Goal: Task Accomplishment & Management: Use online tool/utility

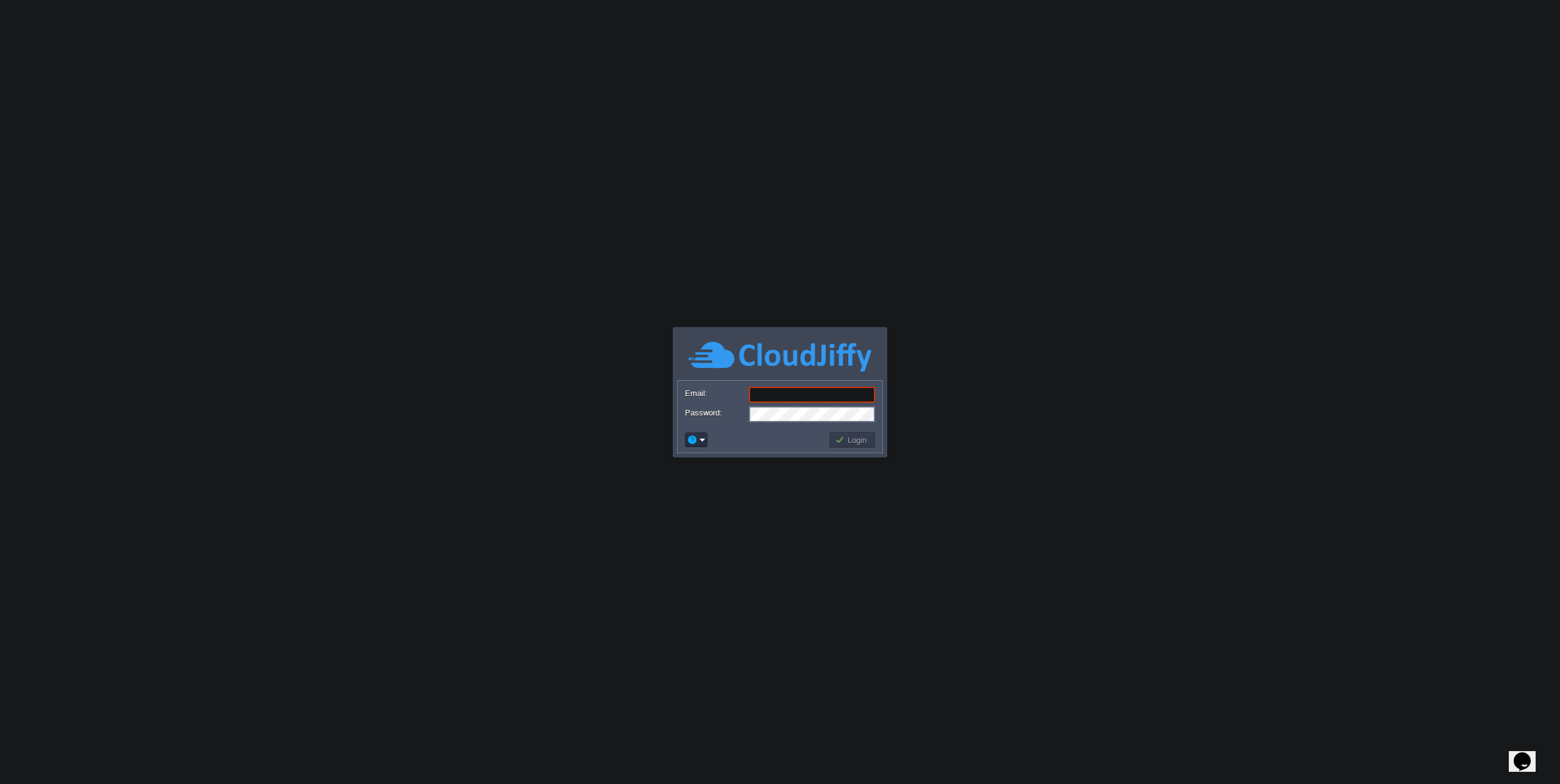
type input "[EMAIL_ADDRESS][DOMAIN_NAME]"
click at [838, 437] on button "Login" at bounding box center [852, 440] width 35 height 11
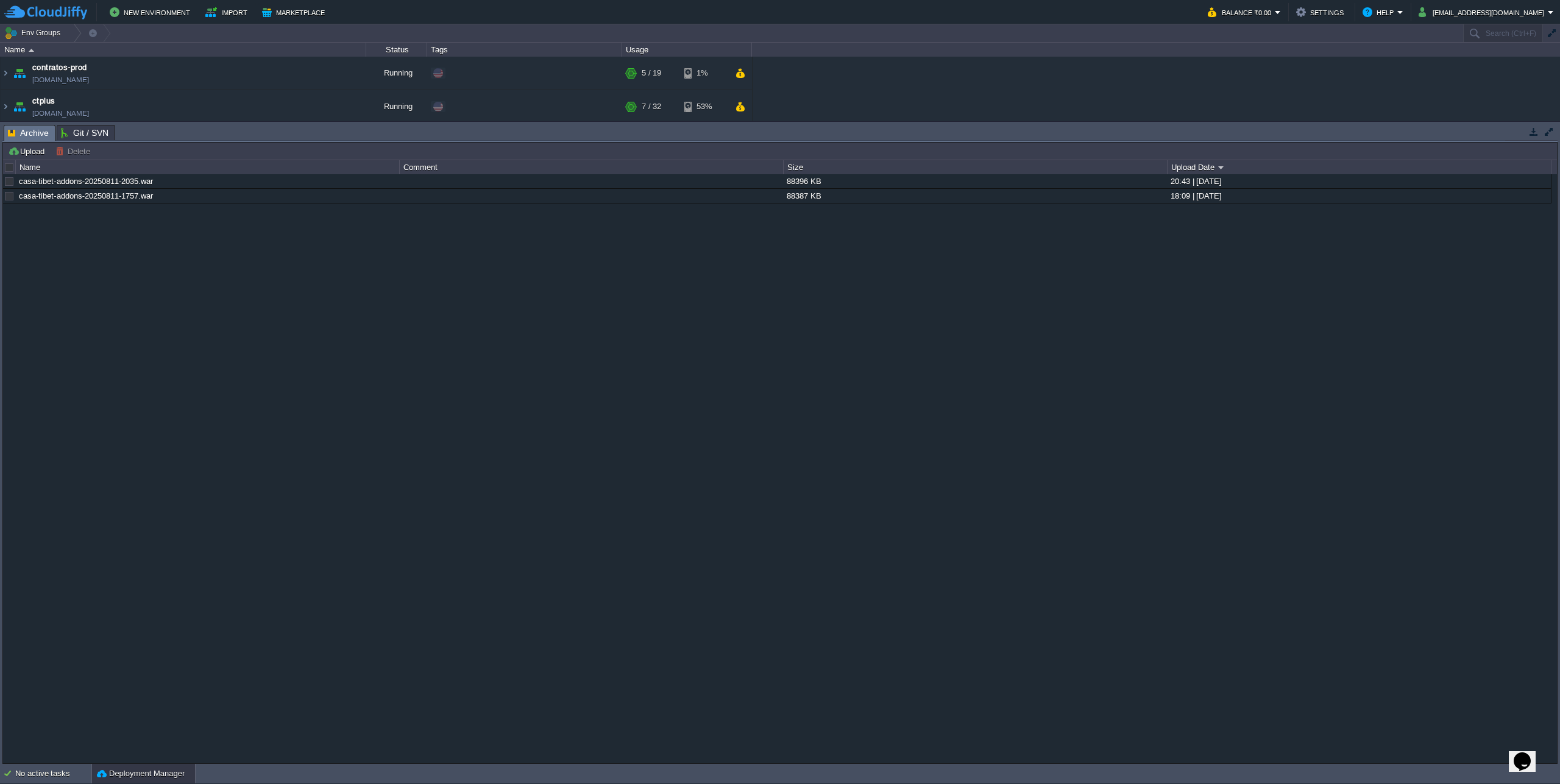
click at [13, 170] on div at bounding box center [10, 168] width 11 height 11
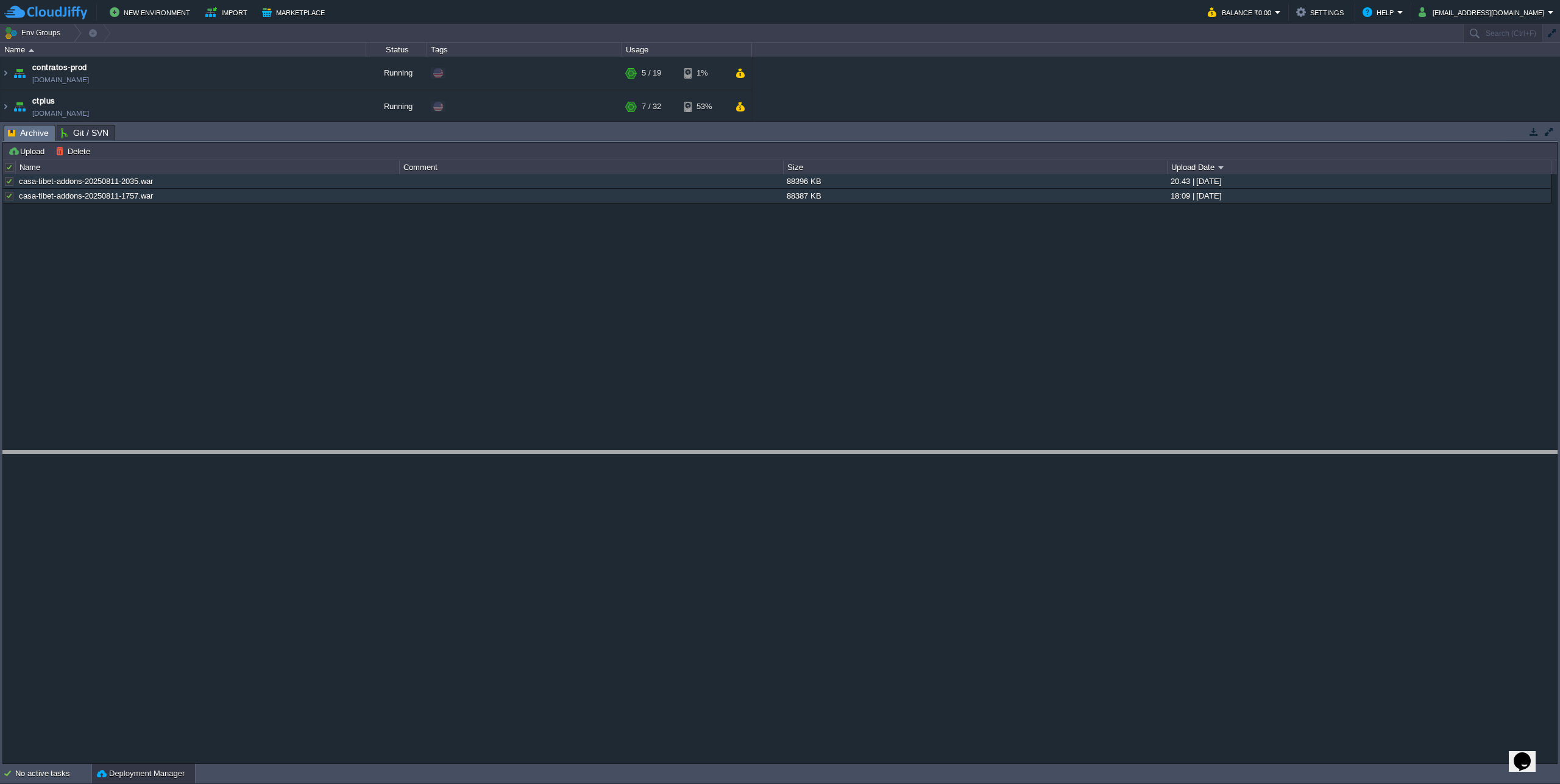
drag, startPoint x: 430, startPoint y: 134, endPoint x: 425, endPoint y: 501, distance: 367.0
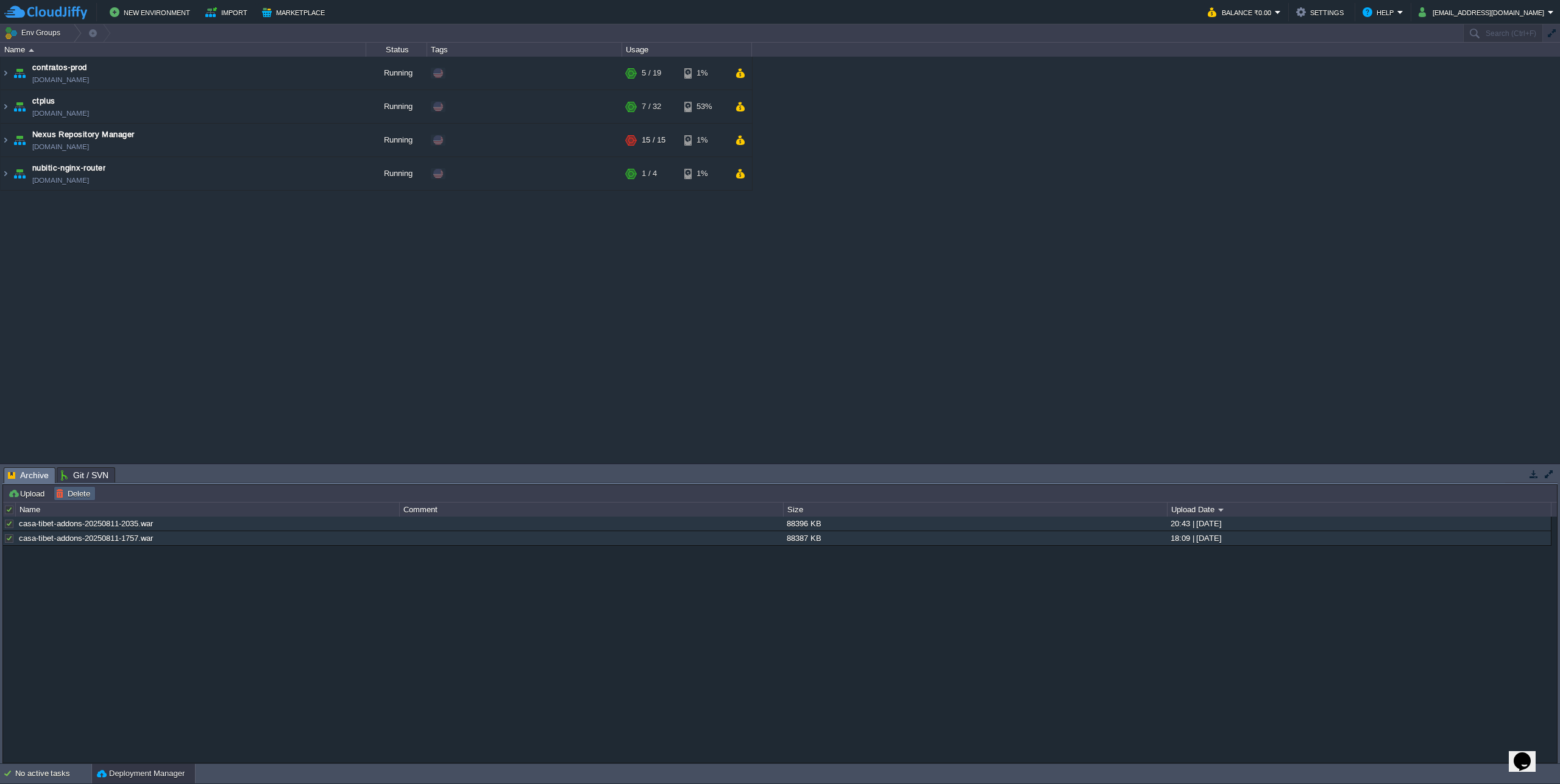
click at [86, 497] on button "Delete" at bounding box center [74, 494] width 38 height 11
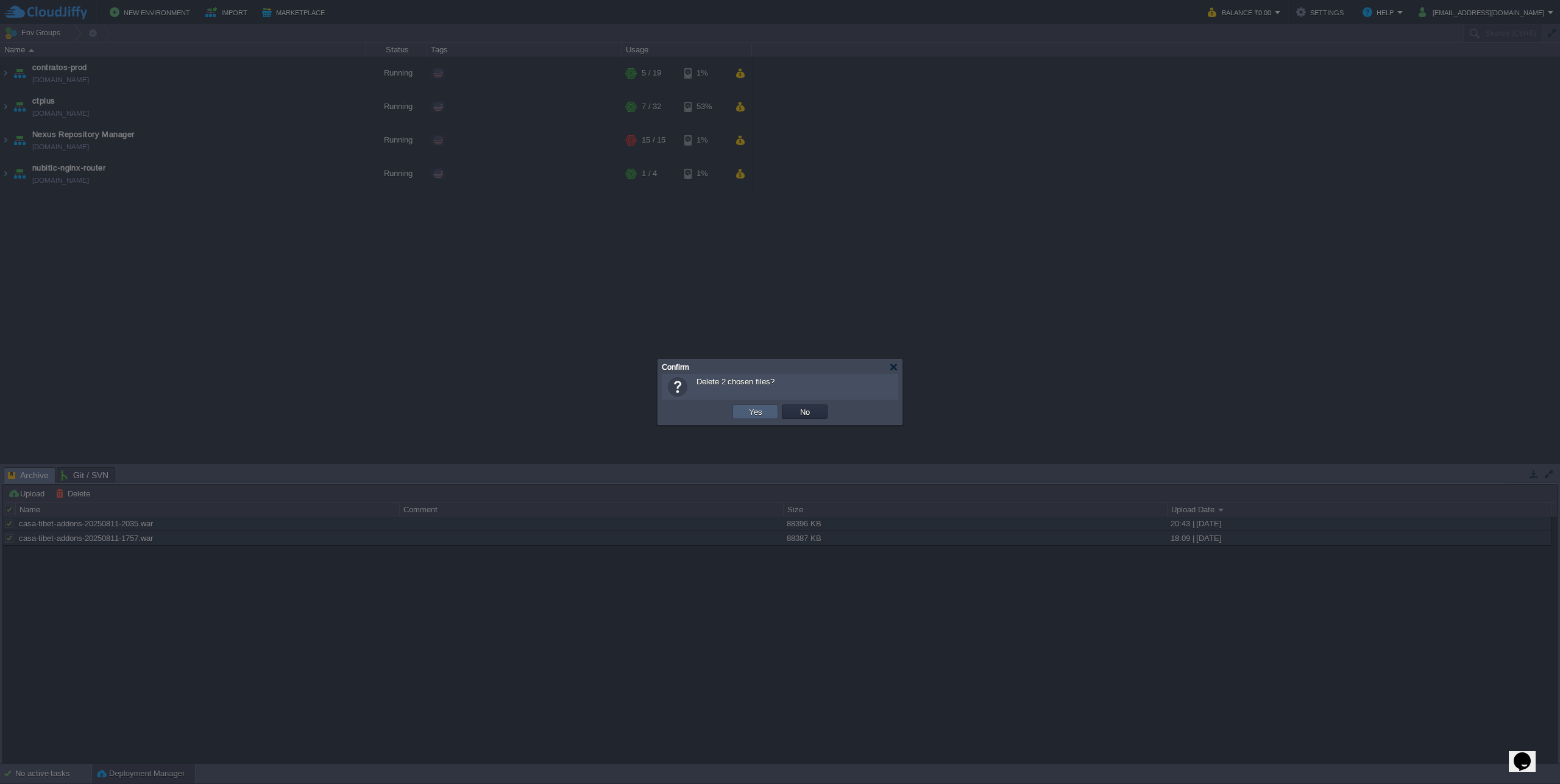
click at [762, 416] on button "Yes" at bounding box center [755, 412] width 21 height 11
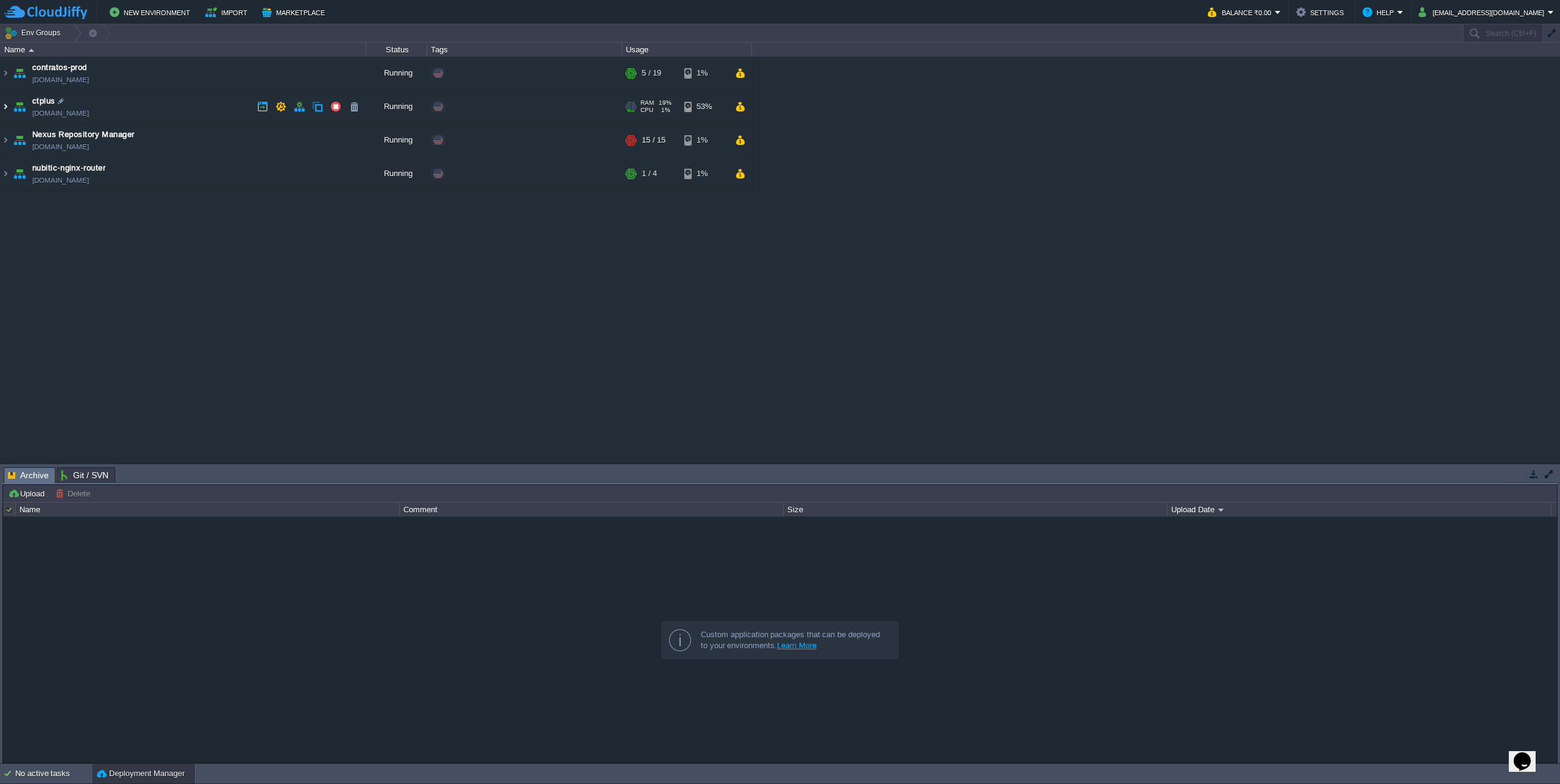
click at [6, 106] on img at bounding box center [6, 106] width 10 height 33
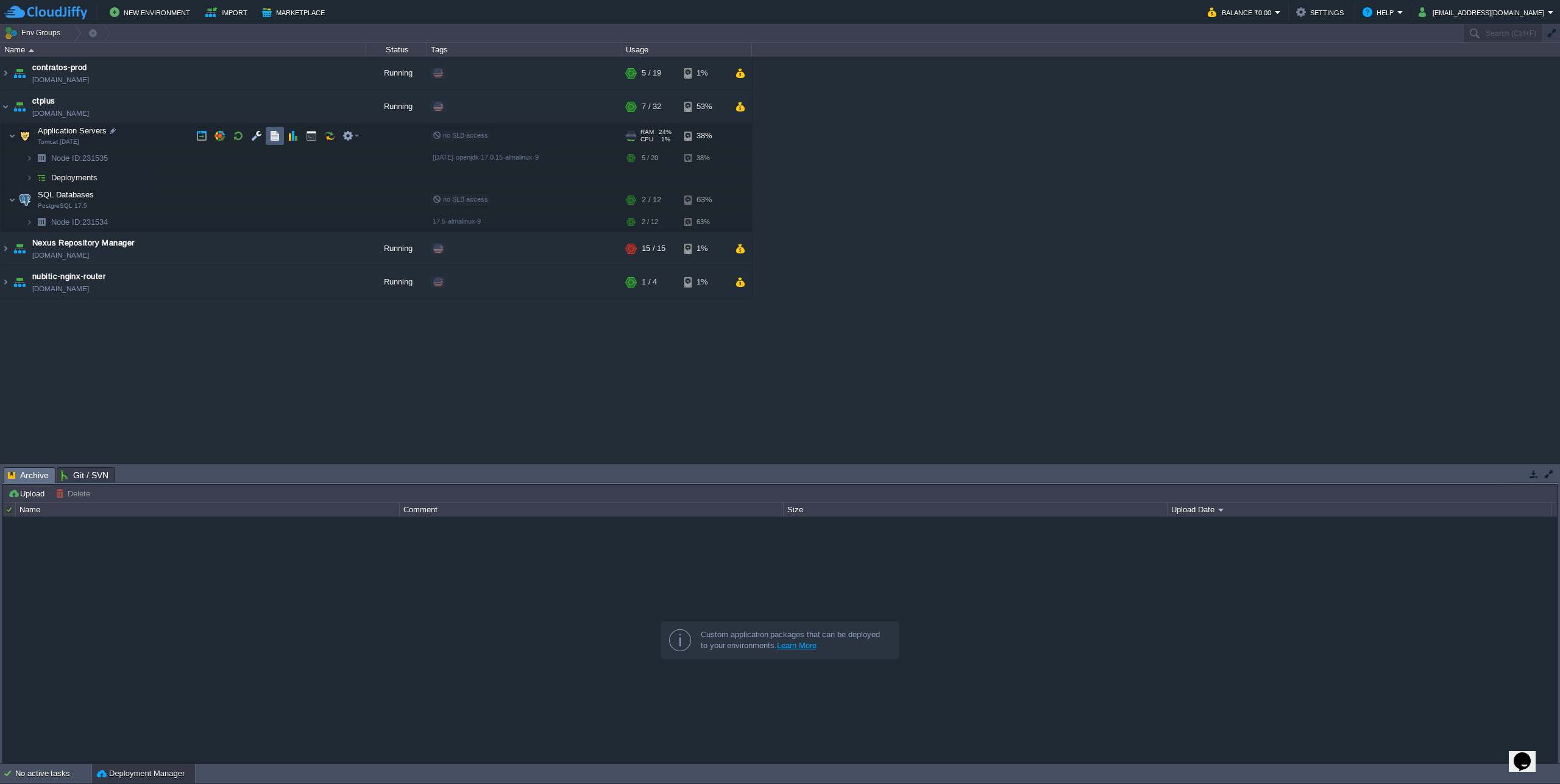
click at [266, 141] on td at bounding box center [275, 136] width 18 height 18
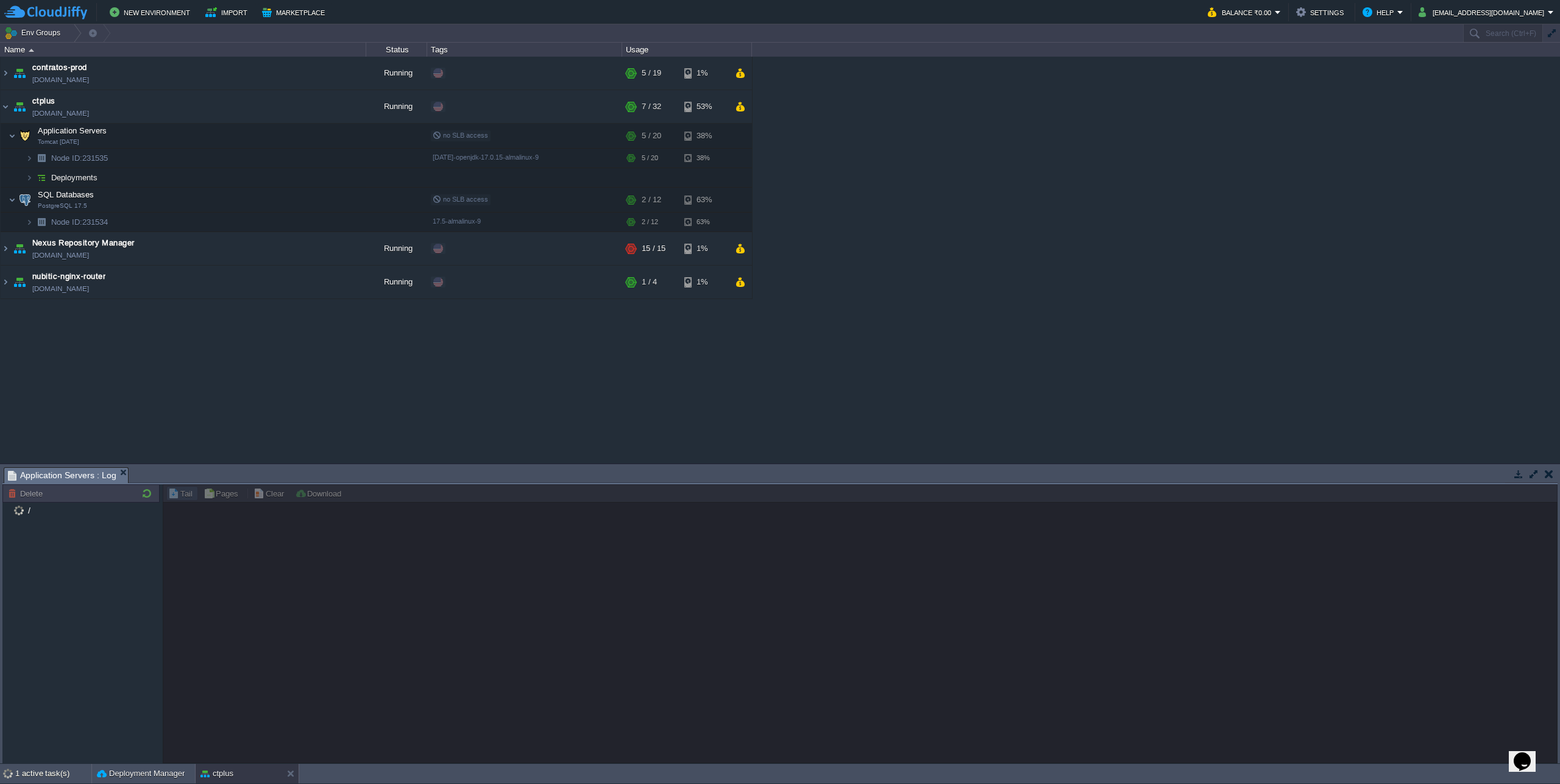
click at [1530, 476] on button "button" at bounding box center [1534, 474] width 11 height 11
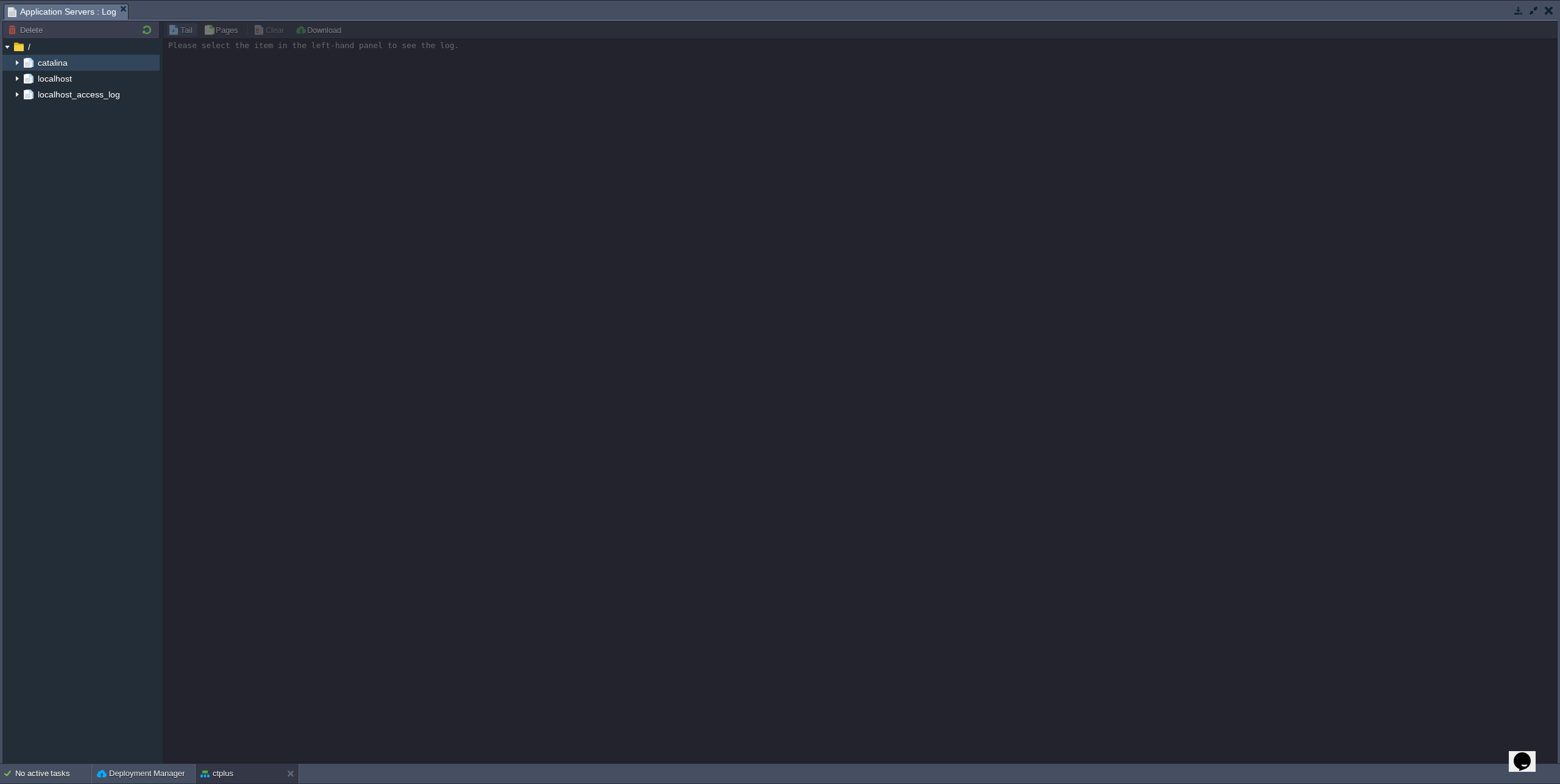
click at [18, 65] on img at bounding box center [17, 63] width 10 height 16
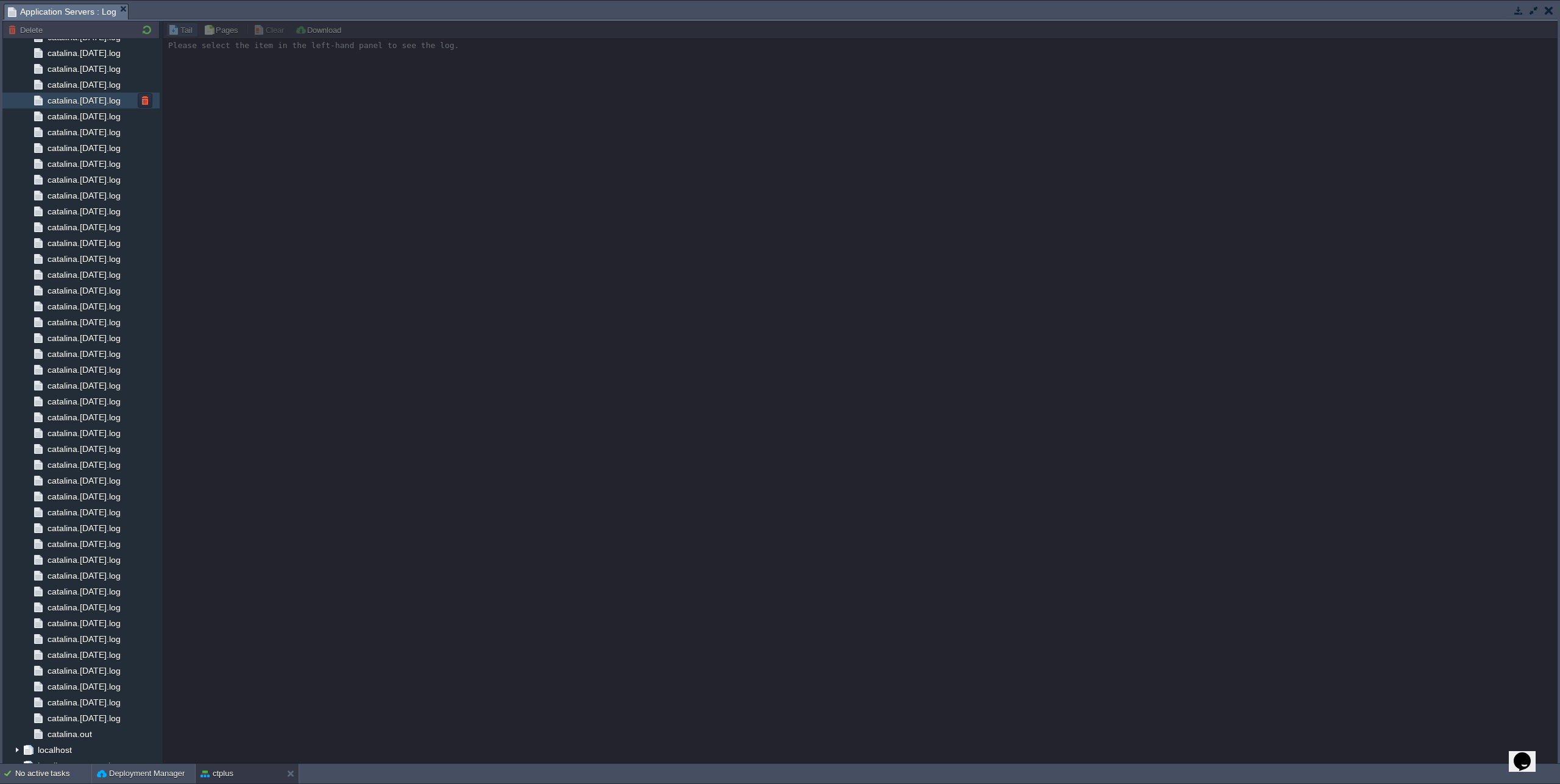
scroll to position [148, 0]
click at [78, 719] on span "catalina.out" at bounding box center [69, 723] width 49 height 11
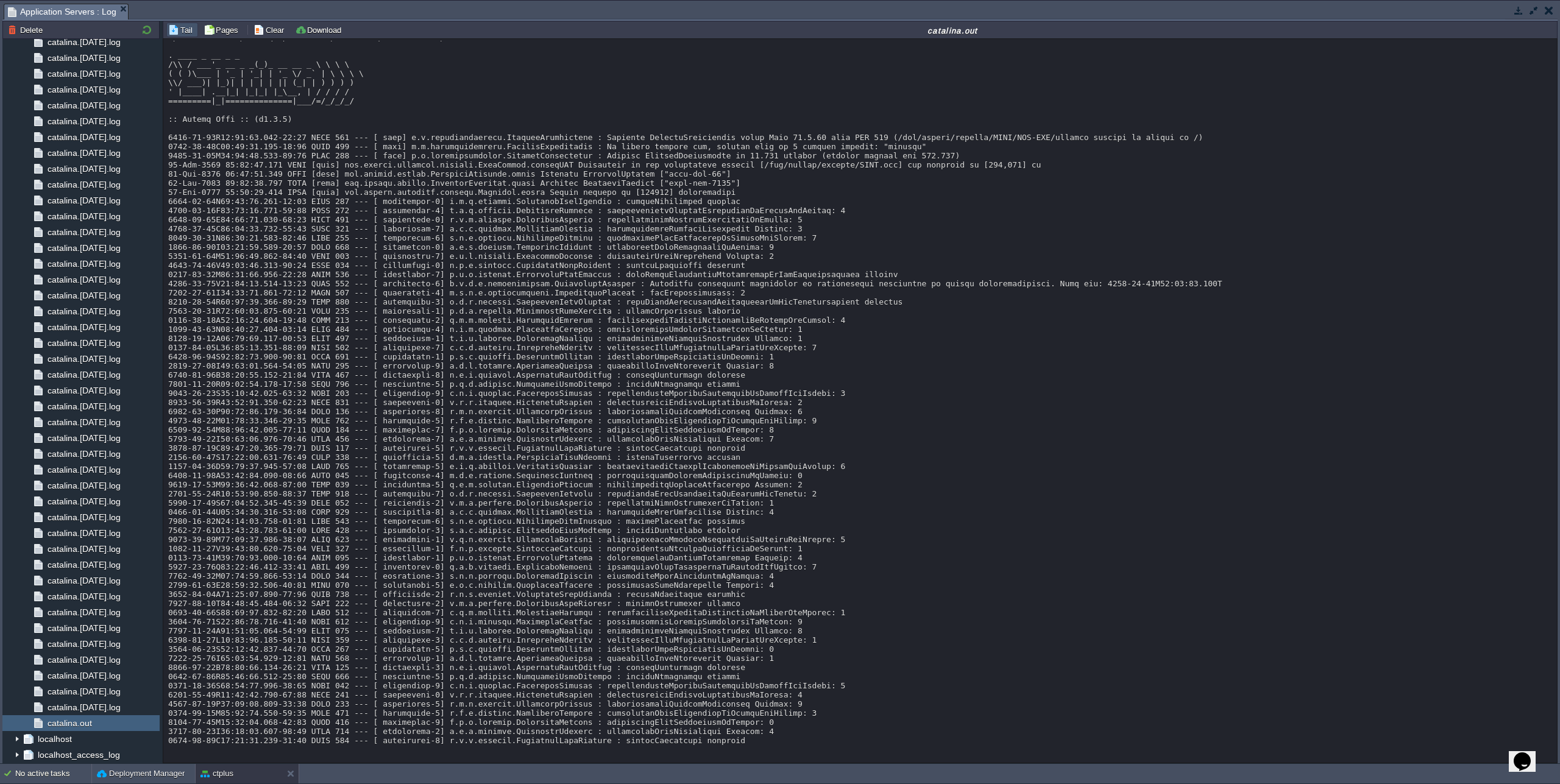
scroll to position [10350, 0]
click at [1536, 11] on button "button" at bounding box center [1534, 11] width 11 height 11
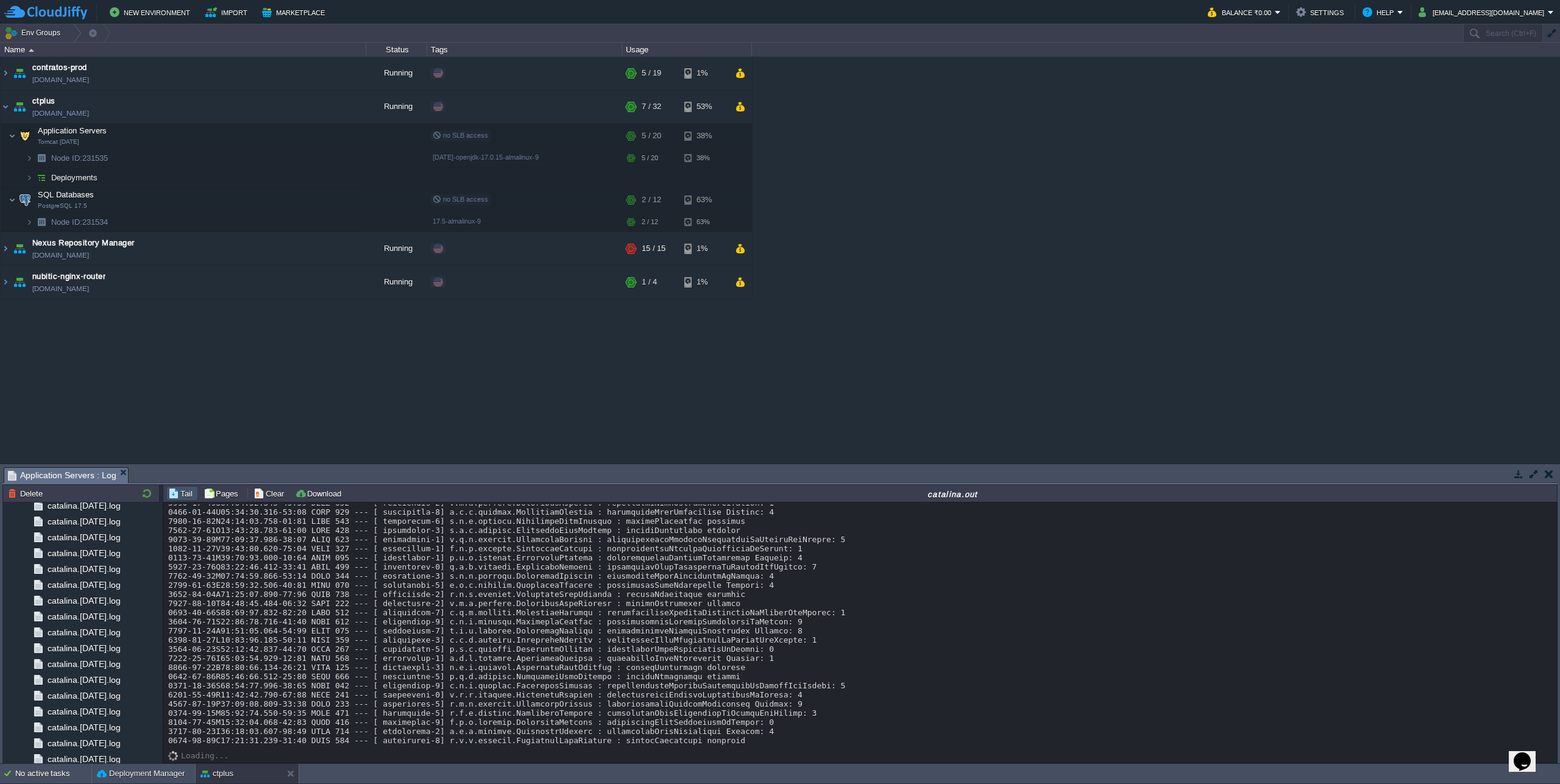
click at [1544, 475] on button "button" at bounding box center [1549, 474] width 9 height 11
